Goal: Entertainment & Leisure: Consume media (video, audio)

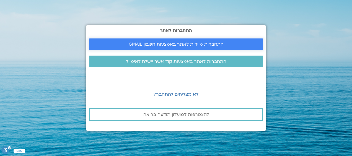
click at [178, 42] on span "התחברות מיידית לאתר באמצעות חשבון GMAIL" at bounding box center [176, 44] width 95 height 5
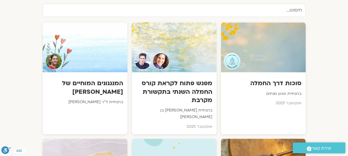
scroll to position [240, 0]
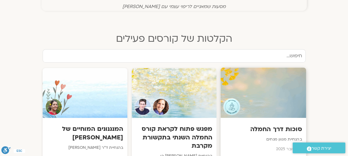
click at [266, 97] on div at bounding box center [263, 93] width 86 height 50
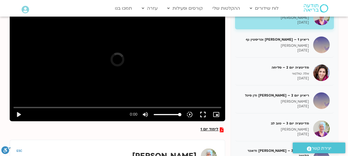
scroll to position [89, 0]
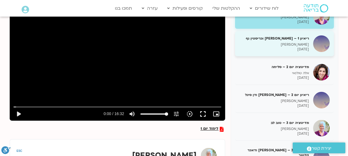
click at [306, 38] on h5 "ריאיון 1 – [PERSON_NAME] וכריסטין נף" at bounding box center [274, 38] width 70 height 5
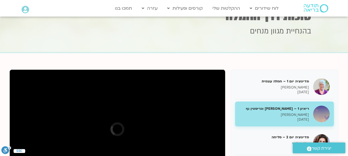
scroll to position [95, 0]
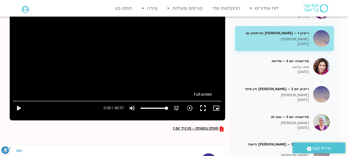
click at [203, 105] on button "fullscreen" at bounding box center [202, 108] width 13 height 13
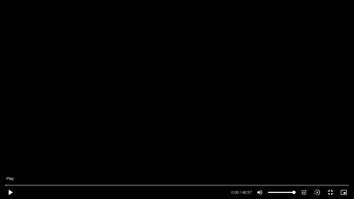
click at [9, 191] on button "play_arrow" at bounding box center [10, 192] width 13 height 13
type input "8.900504"
click at [260, 193] on icon "volume_up" at bounding box center [260, 192] width 7 height 7
type input "0"
type input "13.173441"
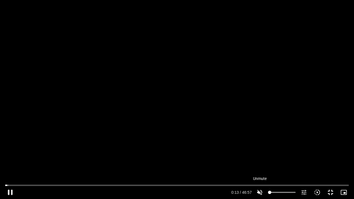
click at [260, 192] on icon "volume_off" at bounding box center [260, 192] width 7 height 7
type input "100"
click at [295, 192] on input "Volume" at bounding box center [282, 192] width 28 height 3
type input "56.265679"
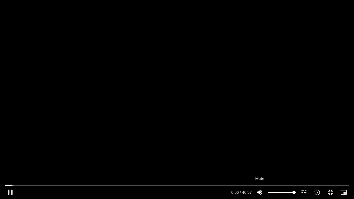
click at [257, 191] on icon "volume_up" at bounding box center [260, 192] width 7 height 7
type input "0"
click at [257, 191] on icon "volume_off" at bounding box center [260, 192] width 7 height 7
type input "57.366634"
type input "100"
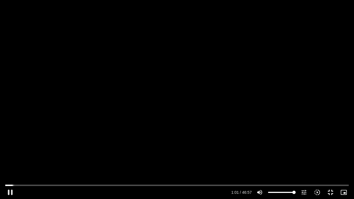
click at [284, 191] on div "pause 1:01 / 46:57 volume_up Mute tune Resolution Auto 720p slow_motion_video P…" at bounding box center [177, 192] width 347 height 13
type input "63.527996"
type input "59.2447916666667"
type input "63.677459"
type input "59.2447916666667"
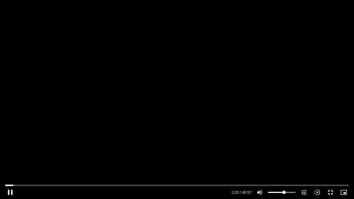
click at [284, 192] on input "Volume" at bounding box center [282, 192] width 28 height 3
type input "66.380614"
type input "38.0326704545455"
type input "66.524362"
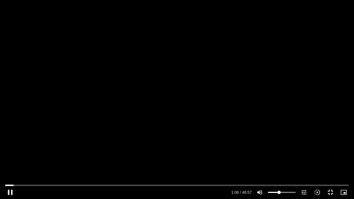
type input "38.0326704545455"
click at [279, 192] on input "Volume" at bounding box center [282, 192] width 28 height 3
type input "185.562416"
type input "6.21448863636364"
type input "187.412092"
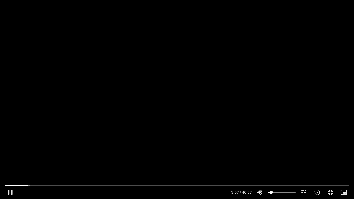
type input "10.0023674242424"
type input "187.428705"
type input "12.2750946969697"
type input "187.445073"
type input "15.3053977272727"
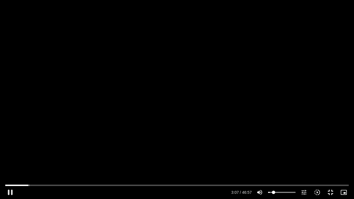
type input "187.462028"
type input "16.8205492424242"
type input "187.478331"
type input "18.3357007575758"
type input "187.495402"
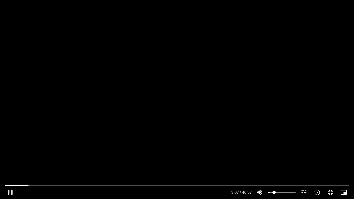
type input "19.0932765151515"
type input "187.535181"
type input "19.8508522727273"
type input "188.346015"
drag, startPoint x: 271, startPoint y: 191, endPoint x: 275, endPoint y: 193, distance: 4.0
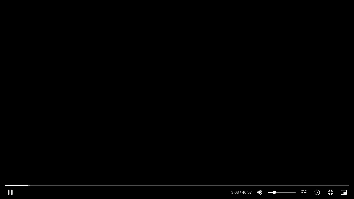
type input "19.0932765151515"
click at [275, 193] on input "Volume" at bounding box center [282, 192] width 28 height 3
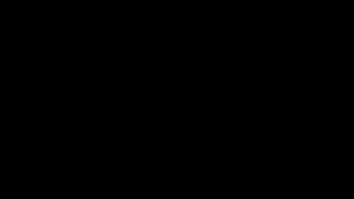
click at [194, 131] on div "Skip Ad 35:46 pause 3:13 / 46:57 volume_up Mute tune Resolution Auto 720p slow_…" at bounding box center [177, 99] width 354 height 199
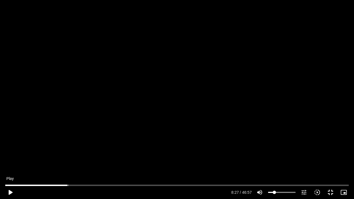
click at [10, 192] on button "play_arrow" at bounding box center [10, 192] width 13 height 13
click at [0, 199] on div at bounding box center [177, 190] width 354 height 17
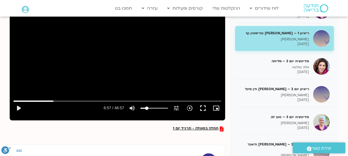
drag, startPoint x: 21, startPoint y: 97, endPoint x: 17, endPoint y: 77, distance: 21.1
click at [17, 77] on div "Skip Ad 1:14 play_arrow 8:57 / 46:57 volume_up Mute tune Resolution Auto 720p s…" at bounding box center [117, 54] width 215 height 121
click at [200, 107] on button "fullscreen" at bounding box center [202, 108] width 13 height 13
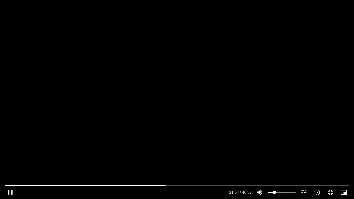
click at [252, 180] on div "Skip Ad 35:42 pause 21:54 / 46:57 volume_up Mute tune Resolution Auto 720p slow…" at bounding box center [177, 99] width 354 height 199
click at [11, 193] on button "play_arrow" at bounding box center [10, 192] width 13 height 13
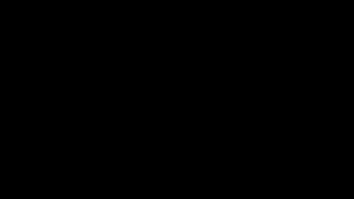
click at [68, 180] on div "Skip Ad 0:00 pause 22:50 / 46:57 volume_up Mute tune Resolution Auto 720p slow_…" at bounding box center [177, 99] width 354 height 199
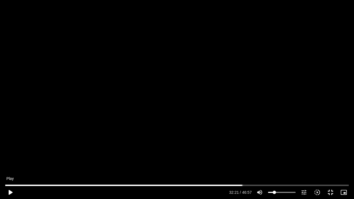
click at [10, 193] on button "play_arrow" at bounding box center [10, 192] width 13 height 13
click at [11, 193] on button "replay" at bounding box center [10, 192] width 13 height 13
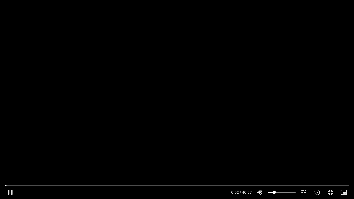
type input "2.721603"
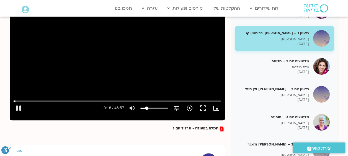
type input "19.041591"
